Goal: Transaction & Acquisition: Download file/media

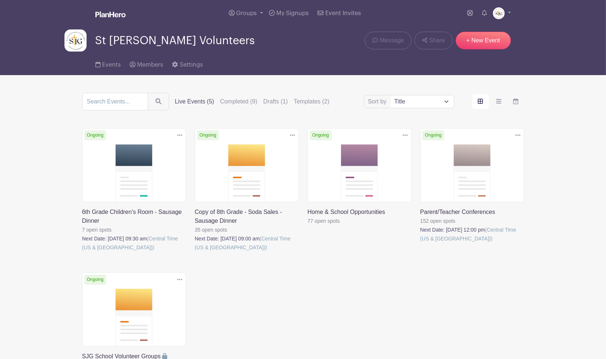
click at [420, 243] on link at bounding box center [420, 243] width 0 height 0
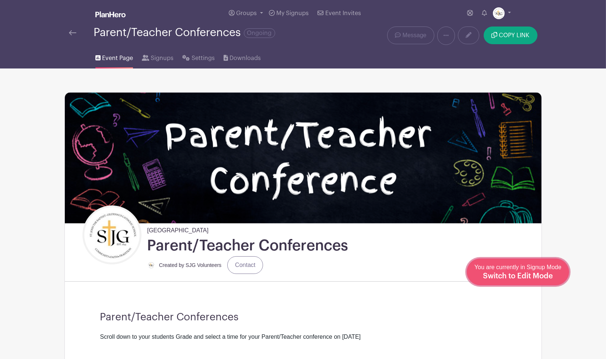
click at [542, 269] on span "You are currently in Signup Mode Switch to Edit Mode" at bounding box center [517, 271] width 87 height 15
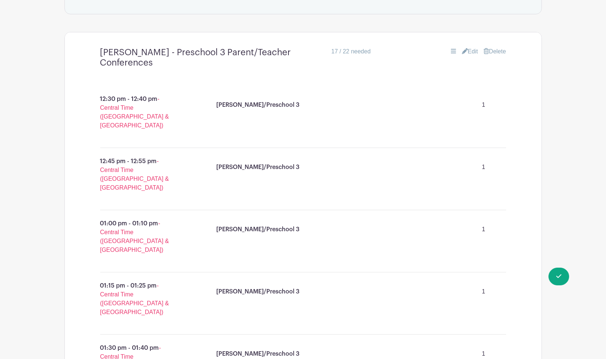
scroll to position [493, 0]
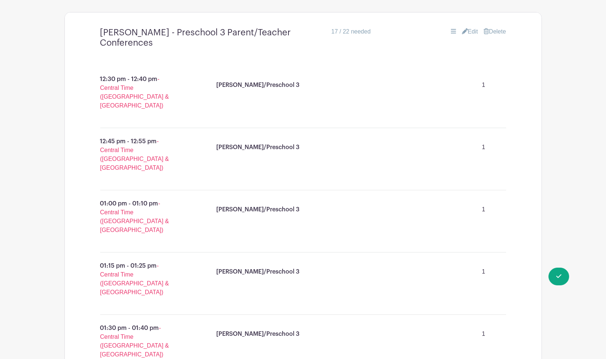
click at [471, 31] on link "Edit" at bounding box center [470, 31] width 16 height 9
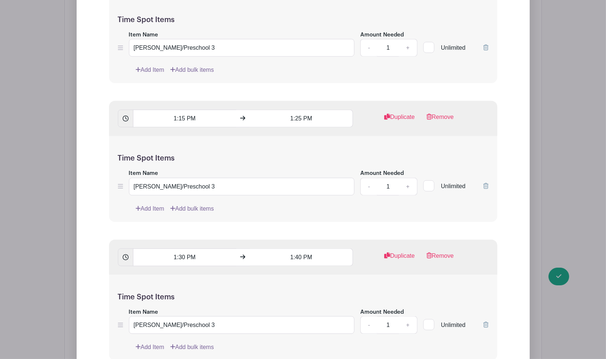
scroll to position [0, 0]
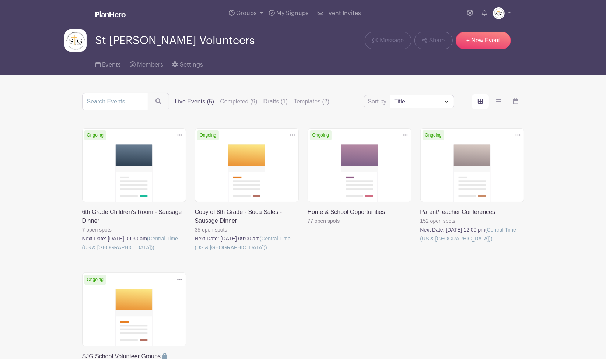
click at [420, 243] on link at bounding box center [420, 243] width 0 height 0
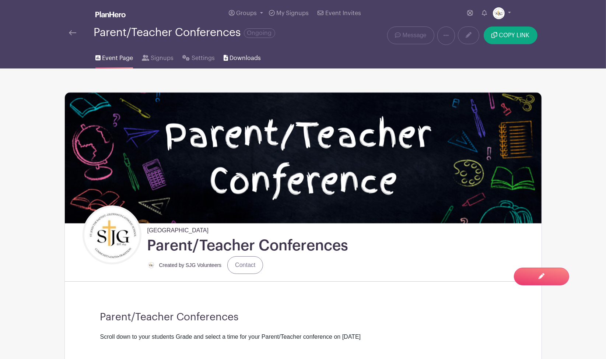
click at [239, 55] on span "Downloads" at bounding box center [244, 58] width 31 height 9
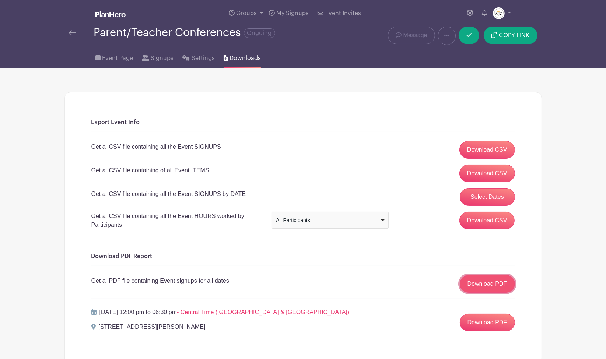
click at [478, 287] on link "Download PDF" at bounding box center [487, 284] width 55 height 18
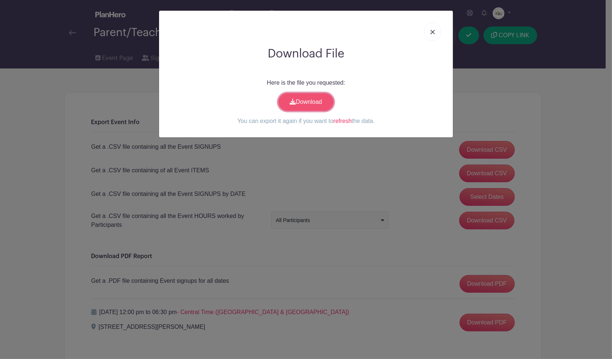
click at [294, 107] on link "Download" at bounding box center [305, 102] width 55 height 18
click at [433, 35] on link at bounding box center [432, 31] width 17 height 18
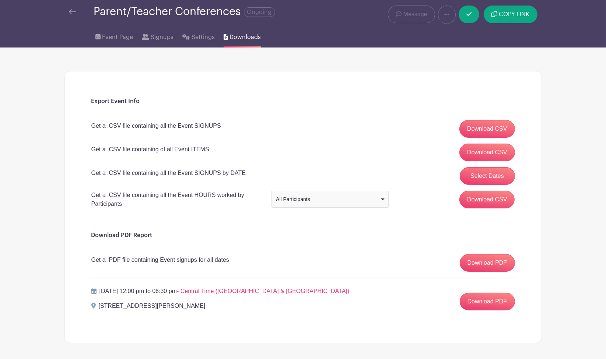
scroll to position [50, 0]
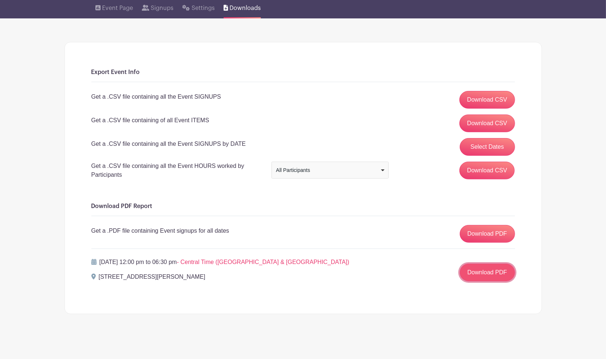
click at [488, 272] on link "Download PDF" at bounding box center [487, 273] width 55 height 18
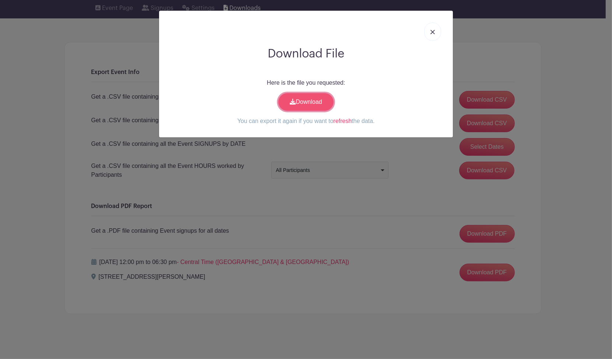
click at [289, 98] on link "Download" at bounding box center [305, 102] width 55 height 18
click at [431, 30] on img at bounding box center [432, 32] width 4 height 4
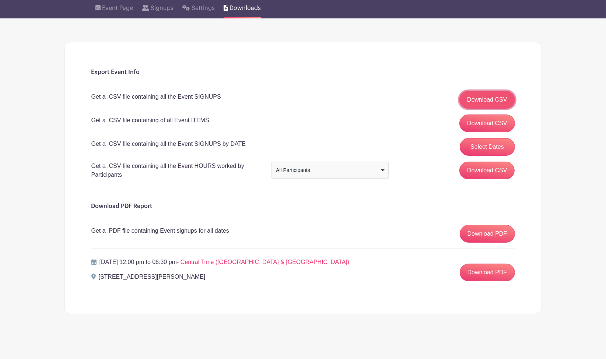
click at [491, 100] on link "Download CSV" at bounding box center [487, 100] width 56 height 18
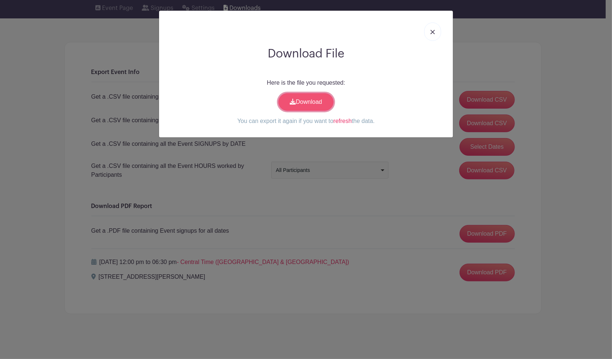
click at [316, 99] on link "Download" at bounding box center [305, 102] width 55 height 18
click at [434, 32] on img at bounding box center [432, 32] width 4 height 4
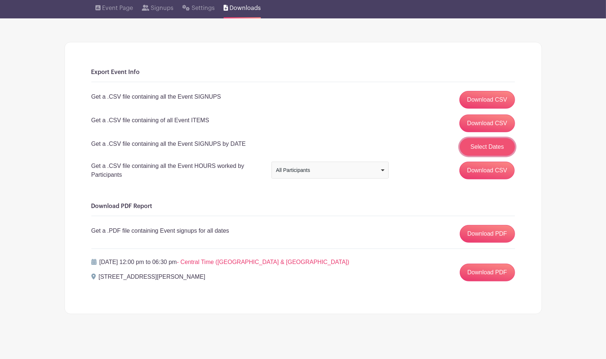
click at [477, 148] on button "Select Dates" at bounding box center [487, 147] width 55 height 18
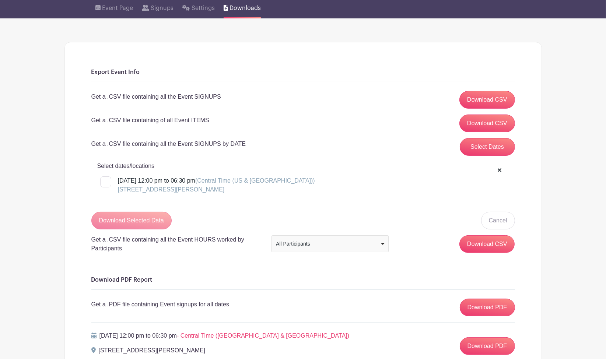
click at [111, 182] on label "[DATE] 12:00 pm to 06:30 pm (Central Time ([GEOGRAPHIC_DATA] & [GEOGRAPHIC_DATA…" at bounding box center [207, 185] width 215 height 18
click at [105, 181] on input "[DATE] 12:00 pm to 06:30 pm (Central Time ([GEOGRAPHIC_DATA] & [GEOGRAPHIC_DATA…" at bounding box center [102, 178] width 5 height 5
checkbox input "true"
click at [131, 225] on input "Download Selected Data" at bounding box center [131, 221] width 80 height 18
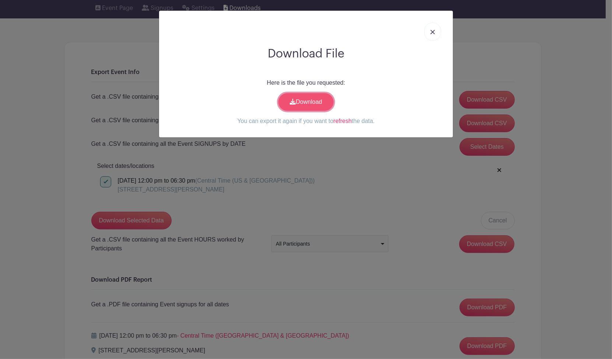
click at [300, 101] on link "Download" at bounding box center [305, 102] width 55 height 18
click at [367, 21] on div at bounding box center [306, 32] width 282 height 30
click at [431, 30] on img at bounding box center [432, 32] width 4 height 4
